Goal: Task Accomplishment & Management: Manage account settings

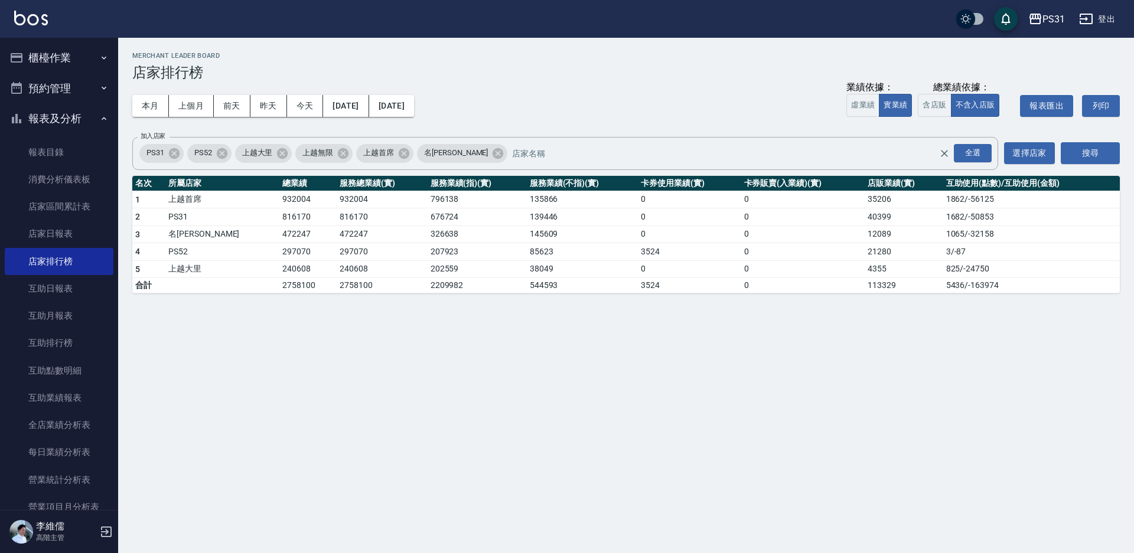
scroll to position [53, 0]
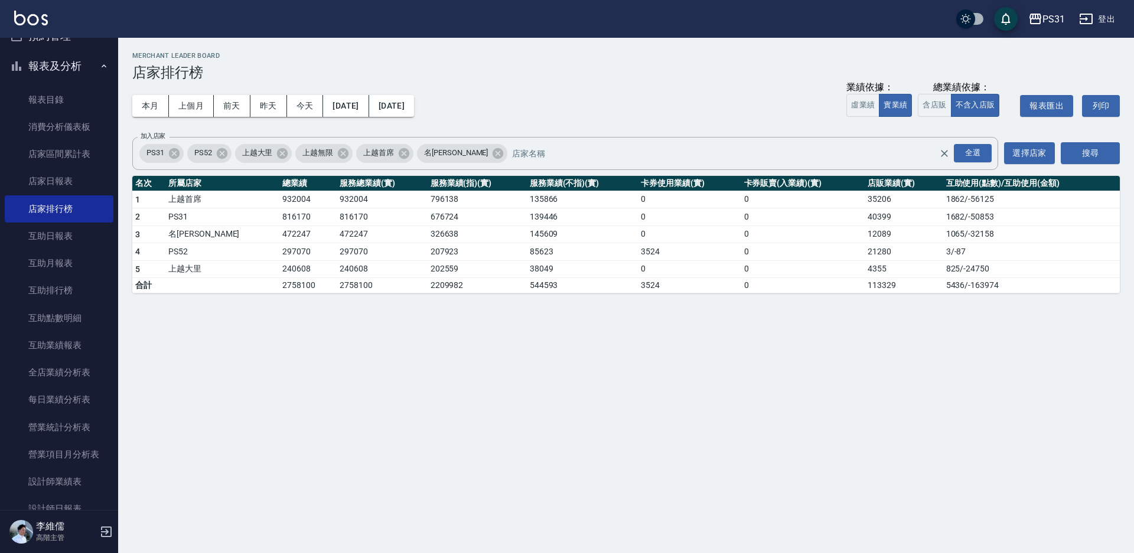
drag, startPoint x: 1122, startPoint y: 15, endPoint x: 1122, endPoint y: 21, distance: 5.9
click at [1122, 18] on div "PS31 登出" at bounding box center [567, 19] width 1134 height 38
click at [1109, 19] on button "登出" at bounding box center [1096, 19] width 45 height 22
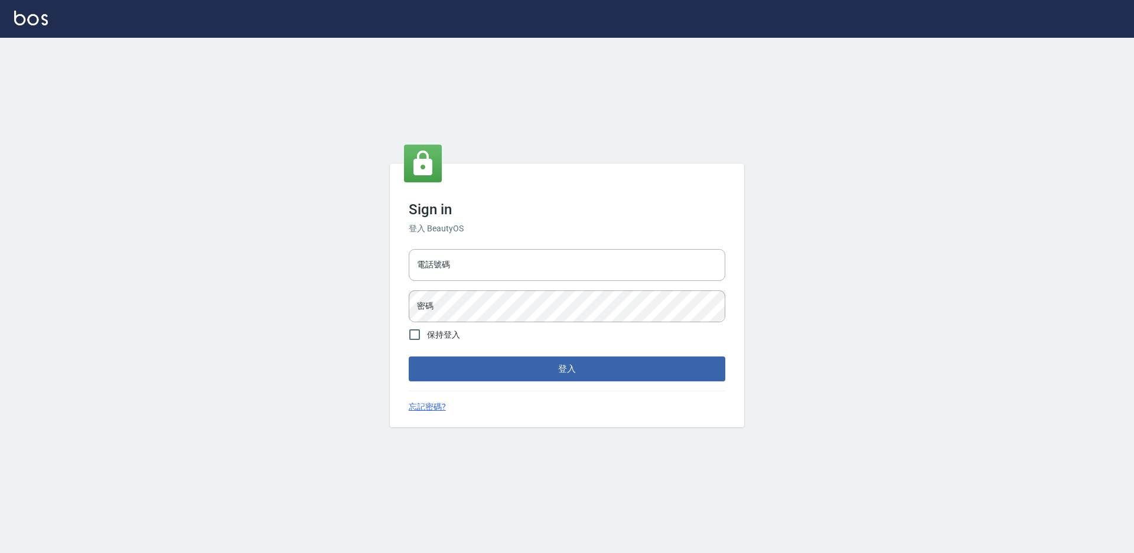
type input "0424861159"
